Goal: Information Seeking & Learning: Find specific fact

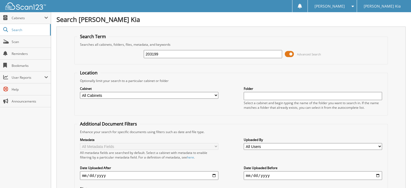
drag, startPoint x: 161, startPoint y: 55, endPoint x: 138, endPoint y: 52, distance: 23.0
click at [138, 52] on div "203199 Advanced Search" at bounding box center [231, 54] width 308 height 15
type input "203092"
click at [291, 55] on span at bounding box center [289, 54] width 9 height 8
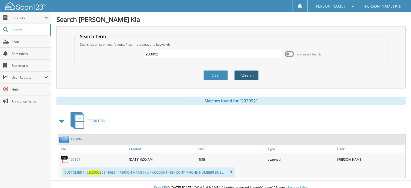
click at [252, 75] on button "Search" at bounding box center [246, 75] width 24 height 10
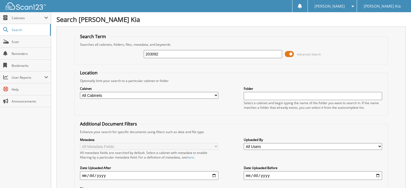
click at [289, 52] on span at bounding box center [289, 54] width 9 height 8
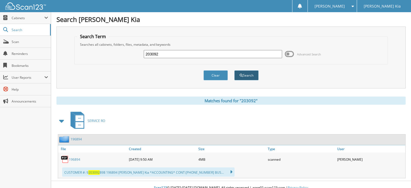
click at [238, 76] on button "Search" at bounding box center [246, 75] width 24 height 10
